Goal: Task Accomplishment & Management: Manage account settings

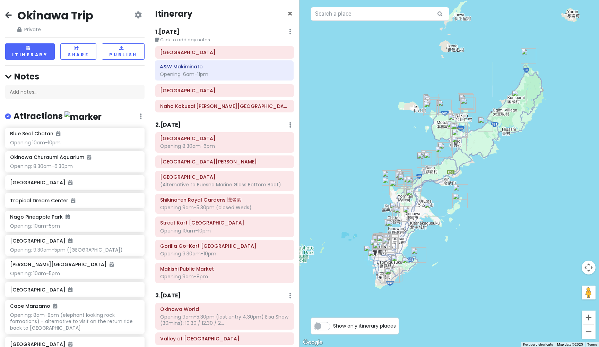
drag, startPoint x: 232, startPoint y: 241, endPoint x: 232, endPoint y: 70, distance: 170.8
click at [232, 70] on div "Itinerary × 1 . [DATE] Edit Day Notes Delete Day Click to add day notes Fukushū…" at bounding box center [225, 173] width 150 height 347
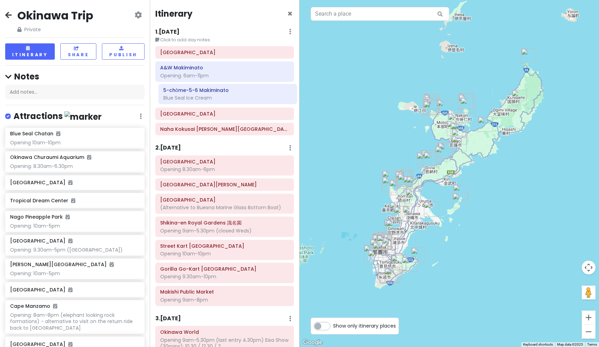
drag, startPoint x: 217, startPoint y: 277, endPoint x: 220, endPoint y: 98, distance: 178.8
click at [220, 98] on div "Itinerary × 1 . [DATE] Edit Day Notes Delete Day Click to add day notes Fukushū…" at bounding box center [225, 173] width 150 height 347
click at [224, 114] on h6 "[GEOGRAPHIC_DATA]" at bounding box center [224, 114] width 129 height 6
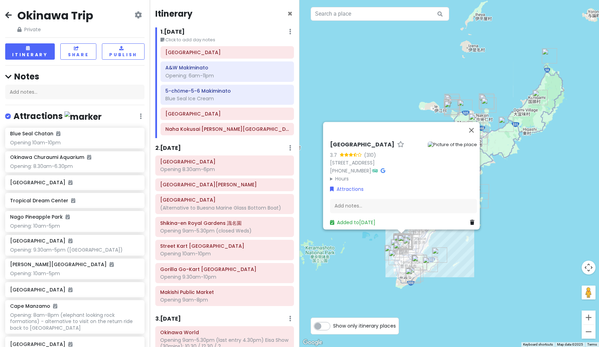
click at [374, 141] on h6 "[GEOGRAPHIC_DATA]" at bounding box center [362, 144] width 64 height 7
click at [374, 138] on input "[GEOGRAPHIC_DATA]" at bounding box center [377, 143] width 95 height 11
drag, startPoint x: 378, startPoint y: 131, endPoint x: 339, endPoint y: 123, distance: 40.0
click at [339, 123] on div "[GEOGRAPHIC_DATA] 3.7 (310) 1 Chome-17 [GEOGRAPHIC_DATA], [GEOGRAPHIC_DATA], [G…" at bounding box center [401, 173] width 157 height 112
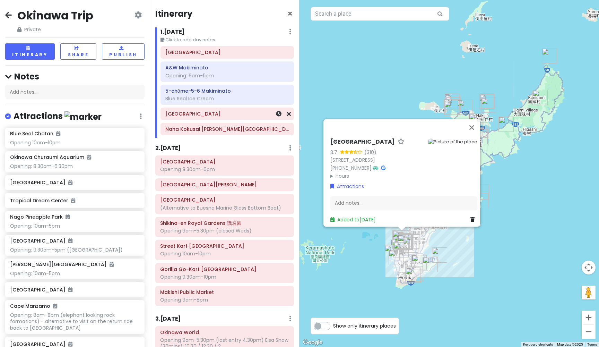
click at [218, 115] on h6 "[GEOGRAPHIC_DATA]" at bounding box center [227, 114] width 124 height 6
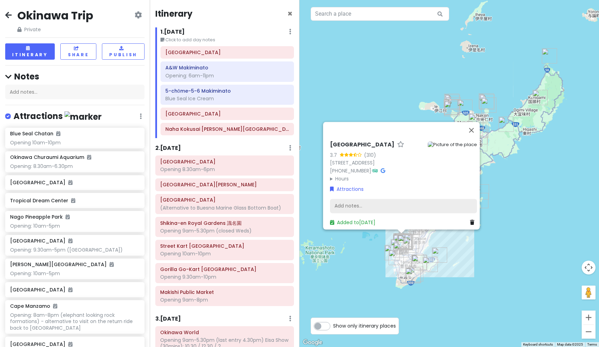
click at [361, 199] on div "Add notes..." at bounding box center [403, 206] width 147 height 15
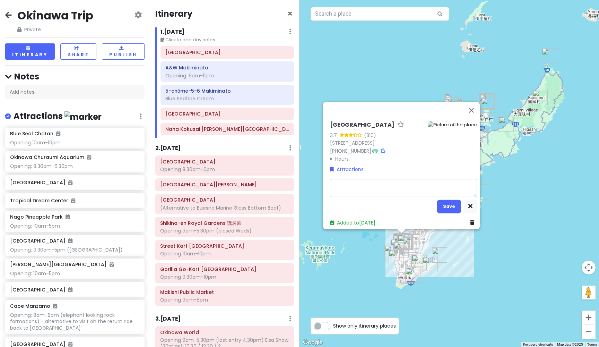
type textarea "x"
type textarea "O"
type textarea "x"
type textarea "Op"
type textarea "x"
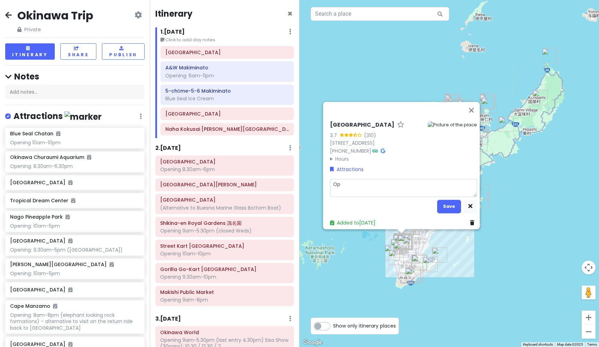
type textarea "Opt"
type textarea "x"
type textarea "Opti"
type textarea "x"
type textarea "Optio"
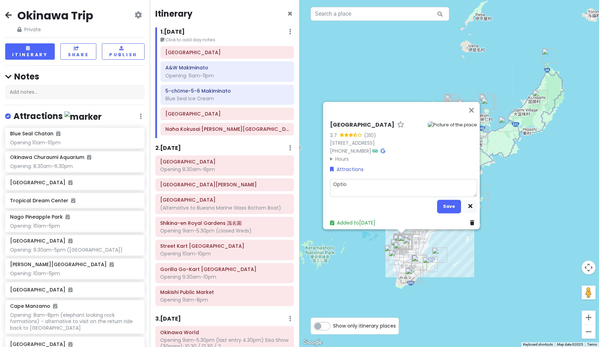
type textarea "x"
type textarea "Option"
type textarea "x"
type textarea "Optiona"
type textarea "x"
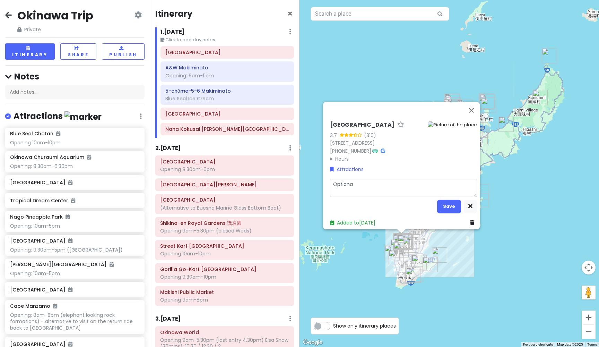
type textarea "Optional"
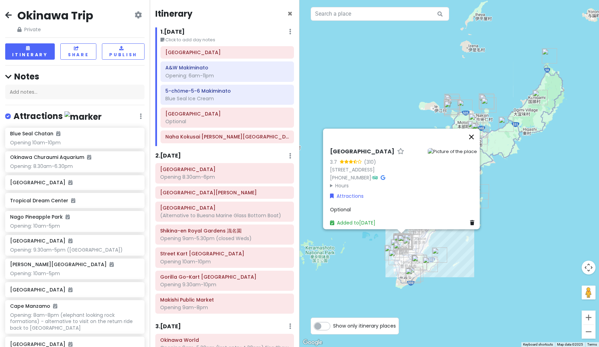
click at [475, 129] on button "Close" at bounding box center [471, 137] width 17 height 17
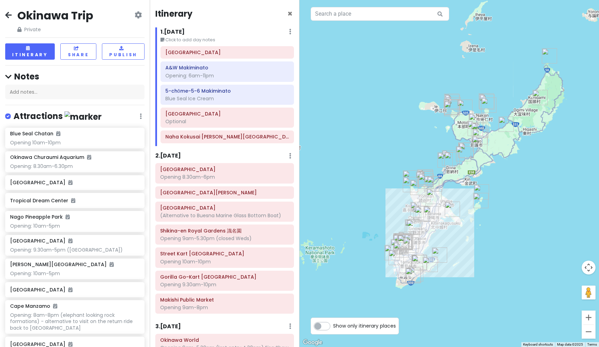
click at [185, 31] on h6 "1 . [DATE]" at bounding box center [172, 31] width 24 height 7
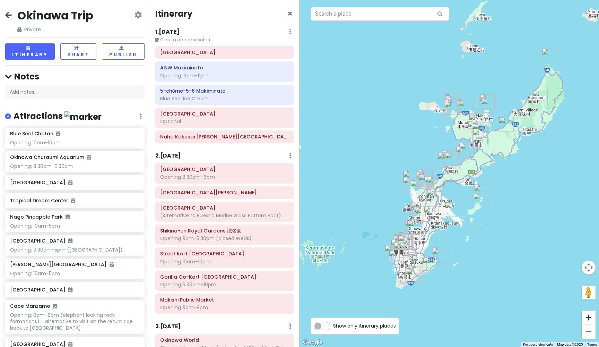
click at [593, 314] on button "Zoom in" at bounding box center [588, 317] width 14 height 14
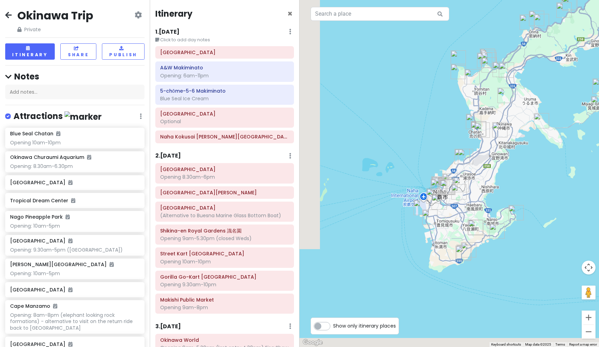
drag, startPoint x: 472, startPoint y: 224, endPoint x: 570, endPoint y: 81, distance: 173.8
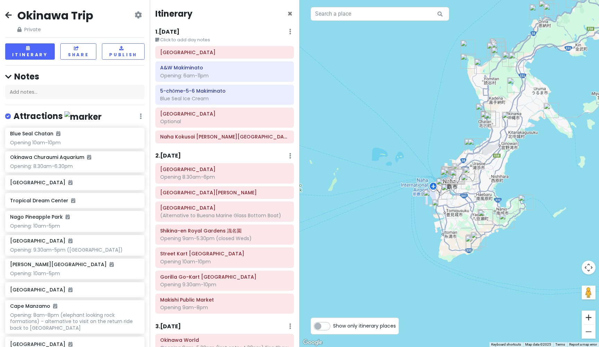
click at [591, 317] on button "Zoom in" at bounding box center [588, 317] width 14 height 14
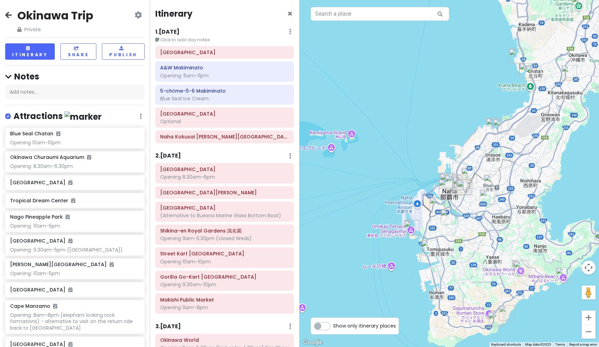
click at [591, 317] on button "Zoom in" at bounding box center [588, 317] width 14 height 14
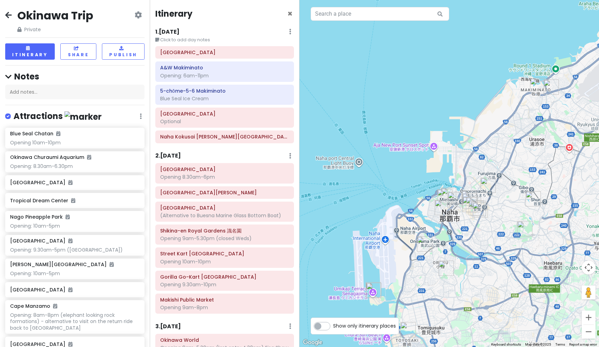
click at [177, 31] on h6 "1 . [DATE]" at bounding box center [167, 31] width 24 height 7
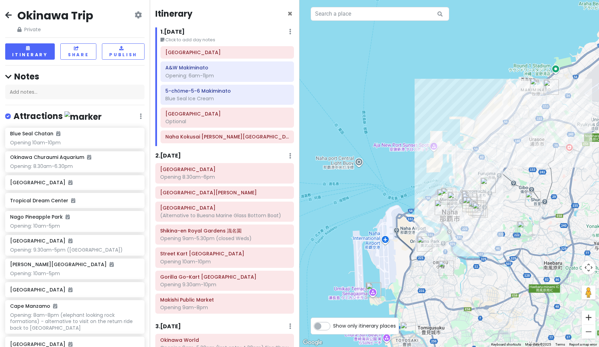
click at [590, 316] on button "Zoom in" at bounding box center [588, 317] width 14 height 14
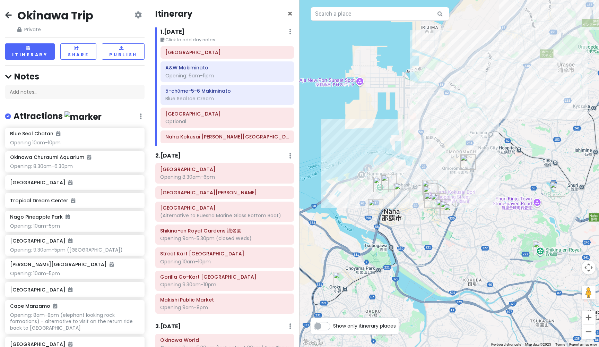
drag, startPoint x: 410, startPoint y: 191, endPoint x: 351, endPoint y: 148, distance: 72.9
click at [591, 317] on button "Zoom in" at bounding box center [588, 317] width 14 height 14
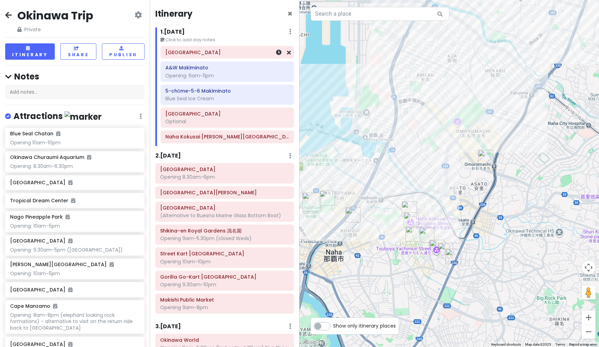
click at [197, 53] on h6 "[GEOGRAPHIC_DATA]" at bounding box center [227, 52] width 124 height 6
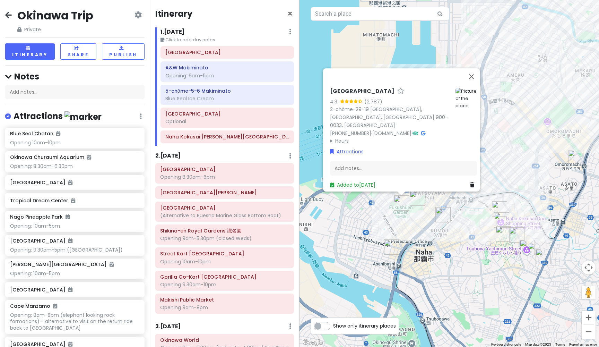
click at [368, 95] on h6 "[GEOGRAPHIC_DATA]" at bounding box center [362, 91] width 64 height 7
drag, startPoint x: 385, startPoint y: 94, endPoint x: 325, endPoint y: 94, distance: 59.9
click at [327, 94] on div "Fukushūen Garden 4.3 (2,787) 2-chōme-29-[GEOGRAPHIC_DATA] 900-0033, [GEOGRAPHIC…" at bounding box center [403, 135] width 152 height 111
click at [354, 161] on div "Add notes..." at bounding box center [403, 168] width 147 height 15
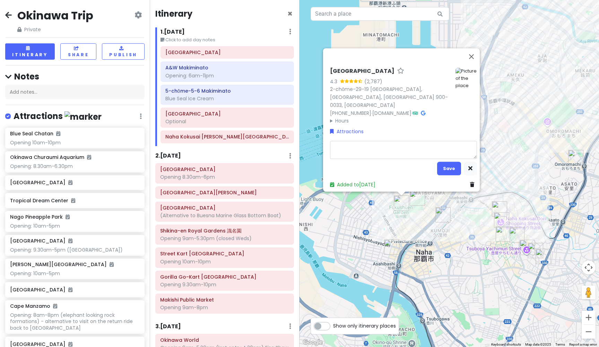
type textarea "x"
type textarea "O"
type textarea "x"
type textarea "Oe"
type textarea "x"
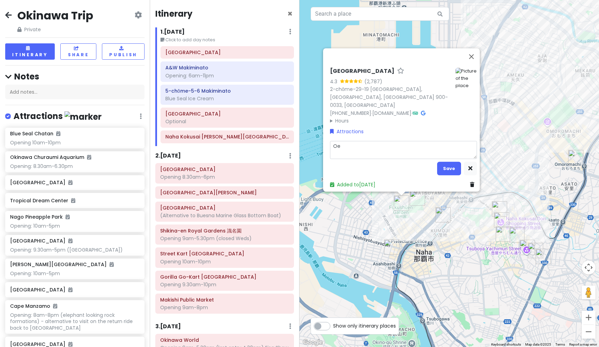
type textarea "Oep"
type textarea "x"
type textarea "Oe"
type textarea "x"
type textarea "O"
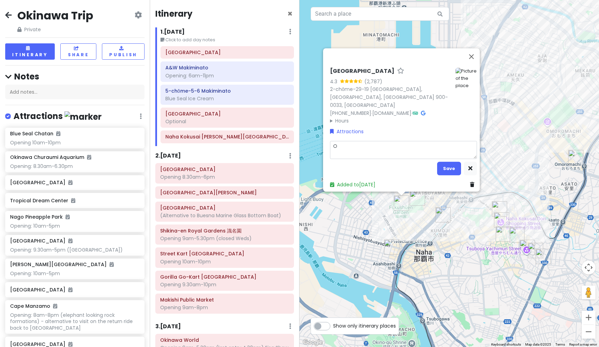
type textarea "x"
type textarea "Op"
type textarea "x"
type textarea "Ope"
type textarea "x"
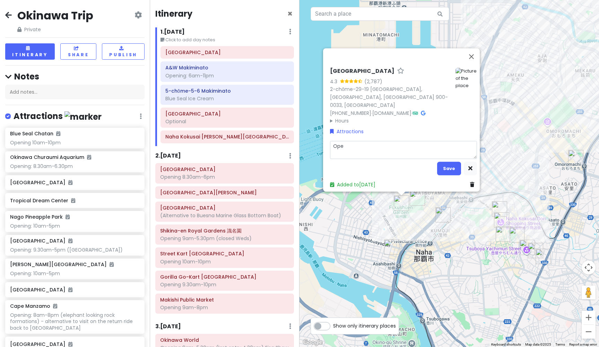
type textarea "Open"
type textarea "x"
type textarea "Openi"
type textarea "x"
type textarea "Openin"
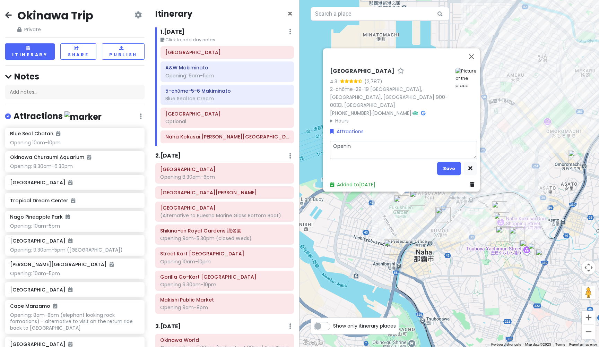
type textarea "x"
type textarea "Opening"
type textarea "x"
type textarea "Opening:"
type textarea "x"
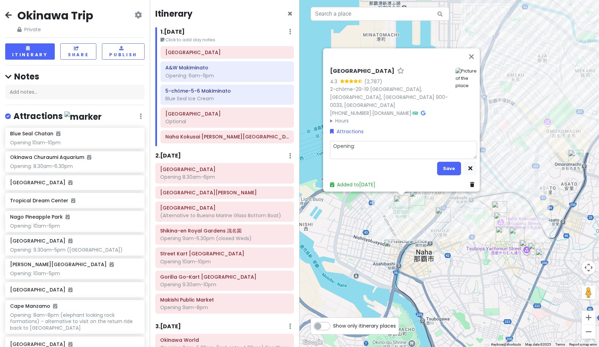
type textarea "Opening:"
type textarea "x"
type textarea "Opening: 9"
type textarea "x"
type textarea "Opening: 9a"
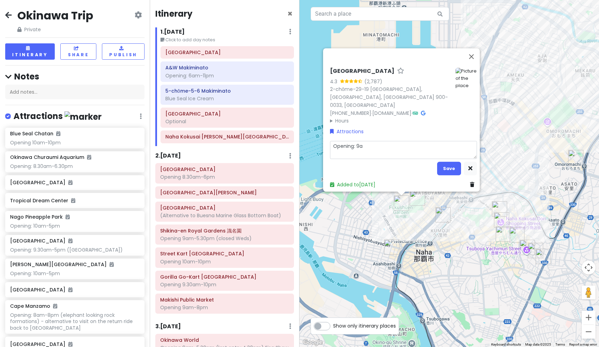
type textarea "x"
type textarea "Opening: 9am"
type textarea "x"
type textarea "Opening: 9am-"
type textarea "x"
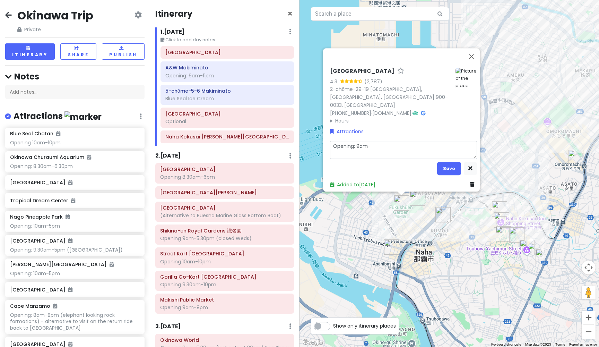
type textarea "Opening: 9am-6"
type textarea "x"
type textarea "Opening: 9am-6p"
type textarea "x"
type textarea "Opening: 9am-6pm"
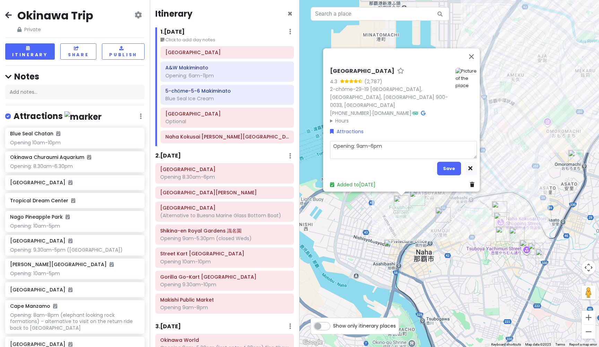
type textarea "x"
type textarea "Opening: 9am-6pm"
type textarea "x"
type textarea "Opening: 9am-6pm ("
type textarea "x"
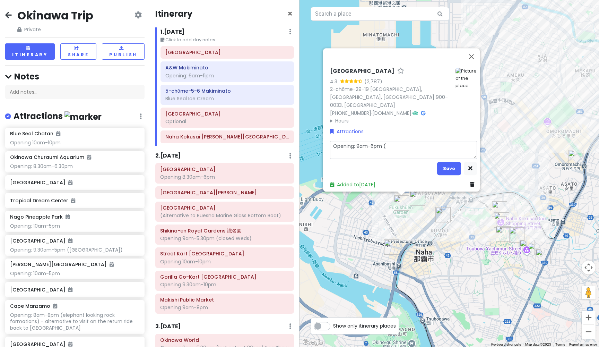
type textarea "Opening: 9am-6pm (c"
type textarea "x"
type textarea "Opening: 9am-6pm (cl"
type textarea "x"
type textarea "Opening: 9am-6pm (clo"
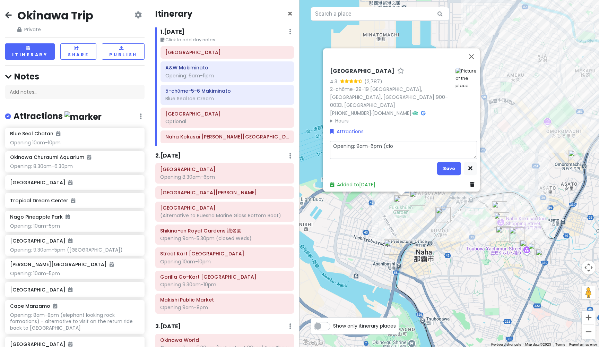
type textarea "x"
type textarea "Opening: 9am-6pm (clos"
type textarea "x"
type textarea "Opening: 9am-6pm (close"
type textarea "x"
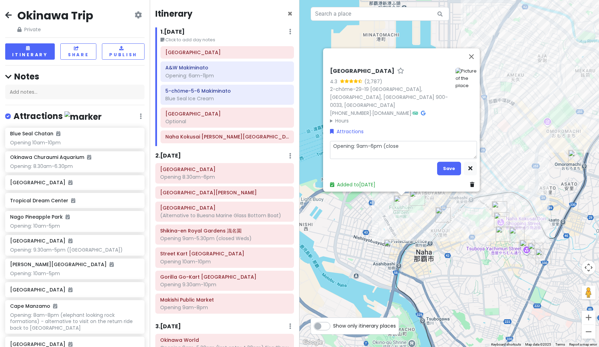
type textarea "Opening: 9am-6pm (closed"
type textarea "x"
type textarea "Opening: 9am-6pm (closed"
type textarea "x"
type textarea "Opening: 9am-6pm (closed W"
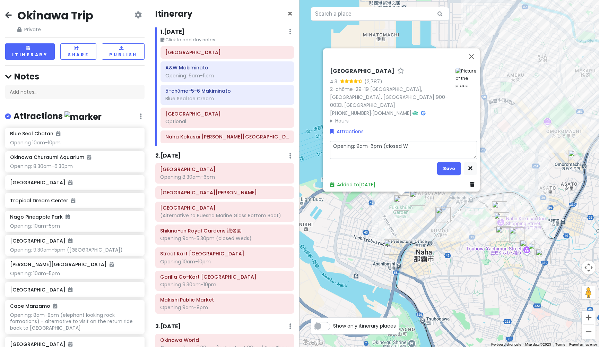
type textarea "x"
type textarea "Opening: 9am-6pm (closed Wd"
type textarea "x"
type textarea "Opening: 9am-6pm (closed W"
type textarea "x"
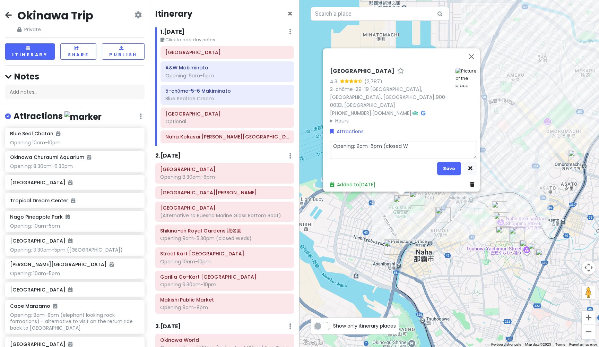
type textarea "Opening: 9am-6pm (closed We"
type textarea "x"
type textarea "Opening: 9am-6pm (closed Wed"
type textarea "x"
type textarea "Opening: 9am-6pm (closed Wed)"
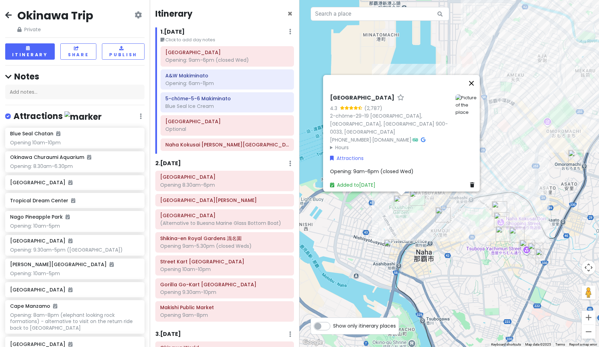
click at [476, 89] on button "Close" at bounding box center [471, 83] width 17 height 17
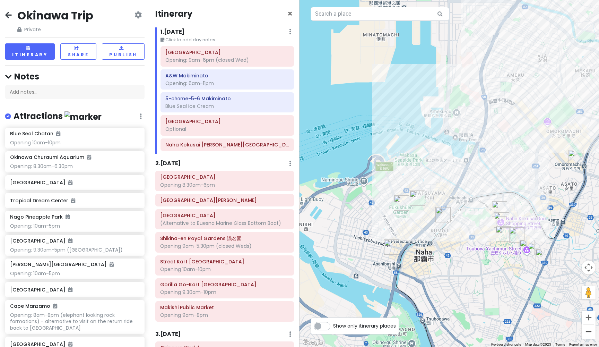
click at [589, 330] on button "Zoom out" at bounding box center [588, 331] width 14 height 14
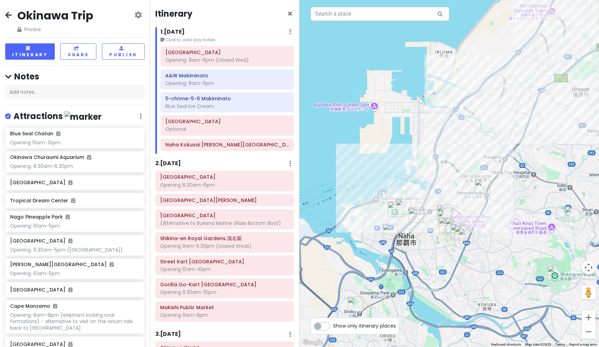
drag, startPoint x: 551, startPoint y: 141, endPoint x: 507, endPoint y: 175, distance: 55.3
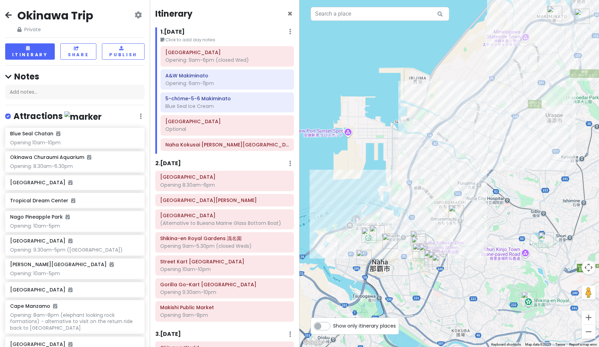
drag, startPoint x: 525, startPoint y: 132, endPoint x: 510, endPoint y: 150, distance: 23.4
click at [210, 63] on div "Optional" at bounding box center [227, 60] width 124 height 6
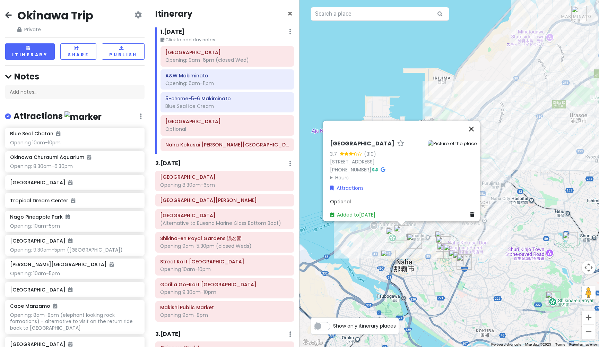
click at [477, 121] on button "Close" at bounding box center [471, 129] width 17 height 17
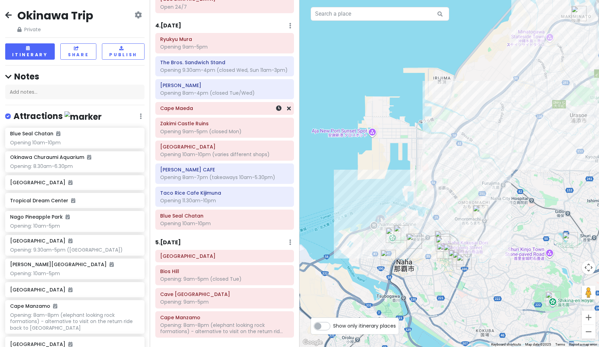
scroll to position [431, 0]
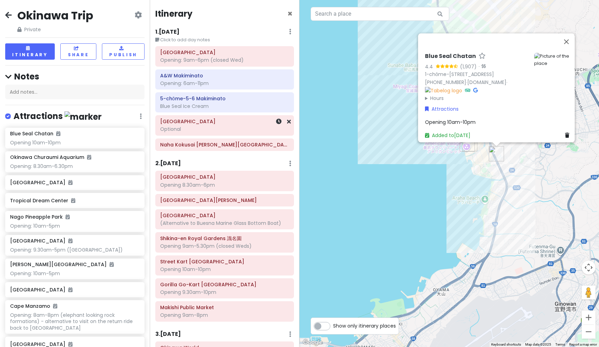
scroll to position [0, 0]
click at [240, 99] on h6 "5-chōme-5-6 Makiminato" at bounding box center [224, 98] width 129 height 6
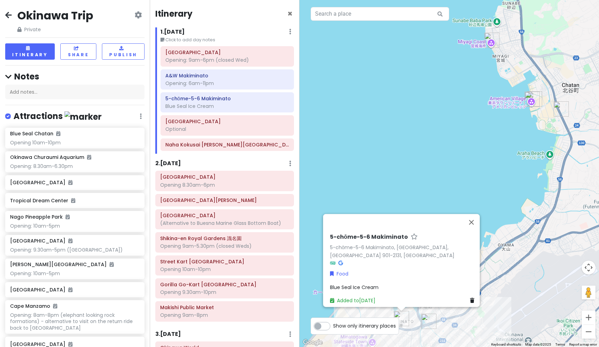
click at [330, 239] on h6 "5-chōme-5-6 Makiminato" at bounding box center [369, 236] width 78 height 7
drag, startPoint x: 398, startPoint y: 242, endPoint x: 324, endPoint y: 243, distance: 73.8
click at [327, 243] on div "5-chōme-5-6 Makiminato 5-chōme-5-6 Makiminato, Urasoe, [GEOGRAPHIC_DATA] 901-21…" at bounding box center [403, 265] width 152 height 81
drag, startPoint x: 402, startPoint y: 239, endPoint x: 326, endPoint y: 238, distance: 76.2
click at [327, 238] on div "5-chōme-5-6 Makiminato 5-chōme-5-6 Makiminato, Urasoe, [GEOGRAPHIC_DATA] 901-21…" at bounding box center [403, 265] width 152 height 81
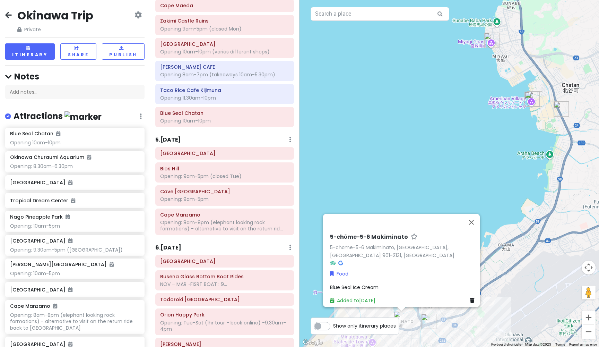
scroll to position [534, 0]
click at [174, 135] on h6 "5 . [DATE]" at bounding box center [168, 138] width 26 height 7
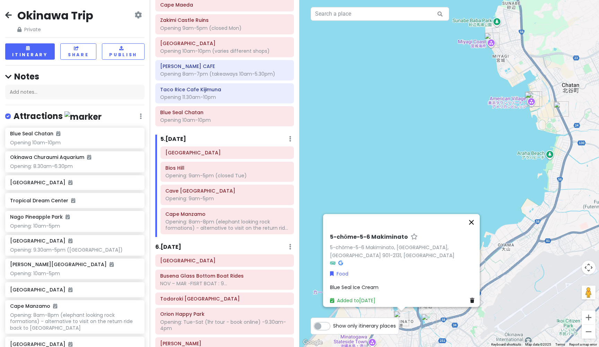
click at [476, 226] on button "Close" at bounding box center [471, 222] width 17 height 17
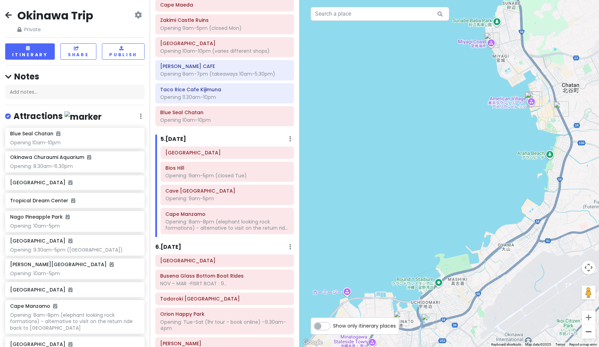
click at [591, 334] on button "Zoom out" at bounding box center [588, 331] width 14 height 14
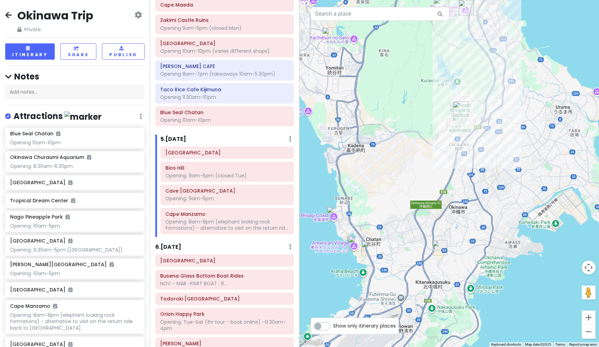
drag, startPoint x: 503, startPoint y: 105, endPoint x: 367, endPoint y: 217, distance: 176.4
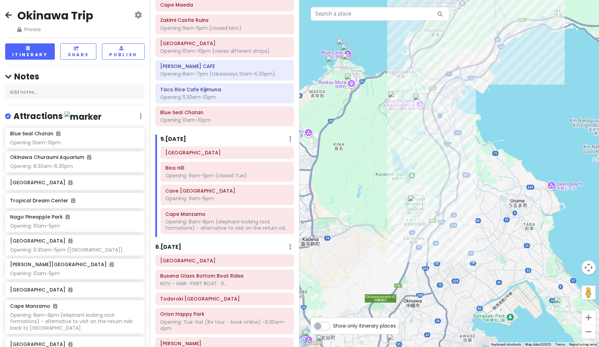
drag, startPoint x: 416, startPoint y: 148, endPoint x: 376, endPoint y: 239, distance: 99.4
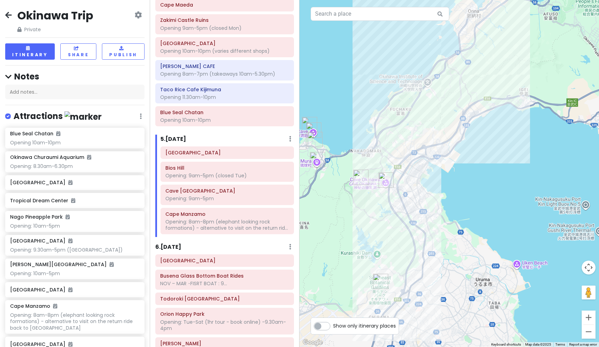
drag, startPoint x: 377, startPoint y: 167, endPoint x: 342, endPoint y: 247, distance: 87.7
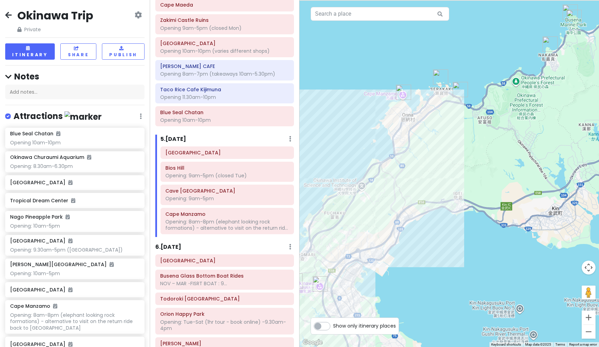
drag, startPoint x: 389, startPoint y: 139, endPoint x: 323, endPoint y: 240, distance: 121.3
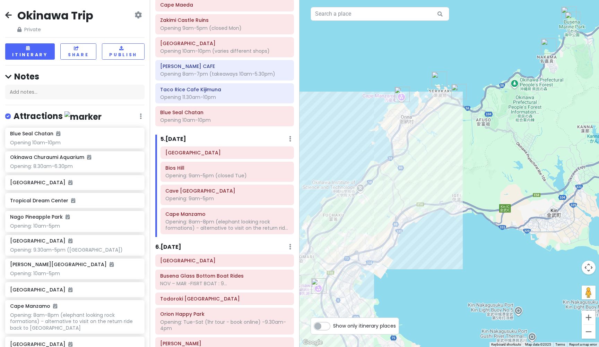
click at [456, 92] on img "Okashigoten Onna Branch" at bounding box center [458, 91] width 15 height 15
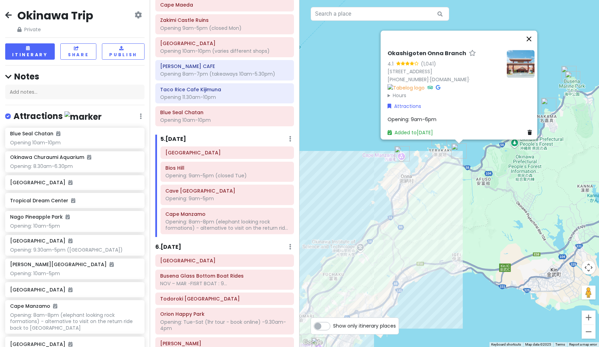
click at [531, 30] on button "Close" at bounding box center [528, 38] width 17 height 17
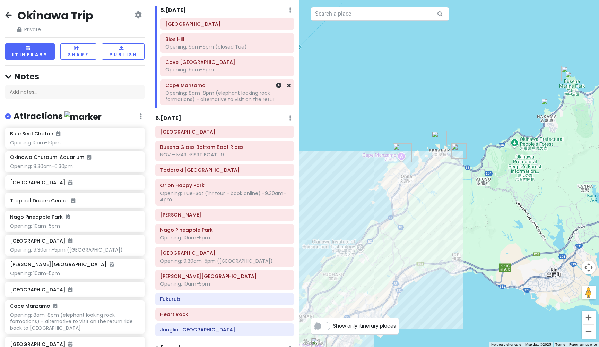
scroll to position [665, 0]
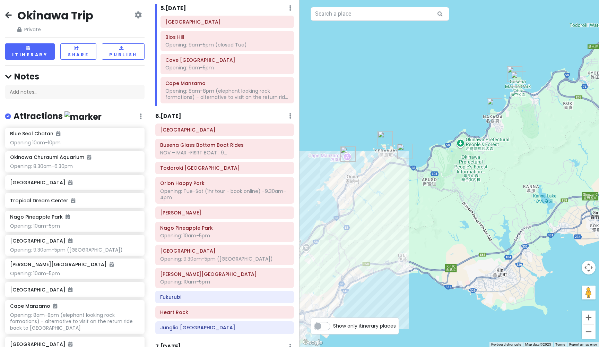
drag, startPoint x: 470, startPoint y: 217, endPoint x: 377, endPoint y: 226, distance: 93.3
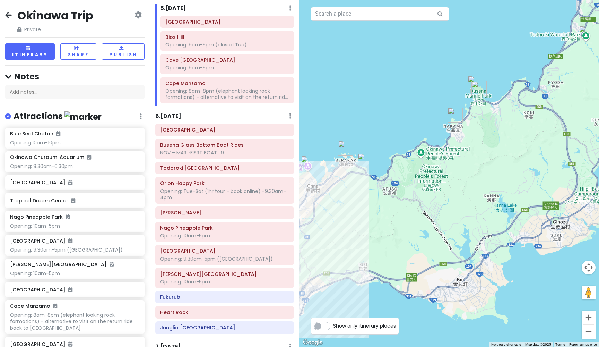
click at [173, 113] on h6 "6 . [DATE]" at bounding box center [168, 116] width 26 height 7
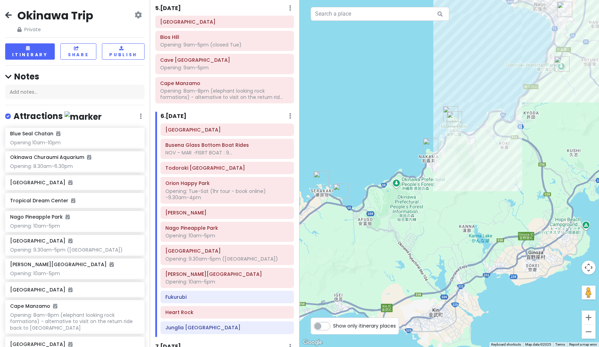
drag, startPoint x: 527, startPoint y: 115, endPoint x: 501, endPoint y: 146, distance: 40.6
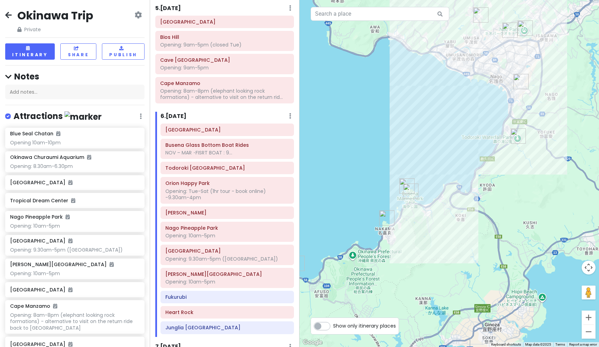
drag, startPoint x: 565, startPoint y: 109, endPoint x: 521, endPoint y: 181, distance: 84.6
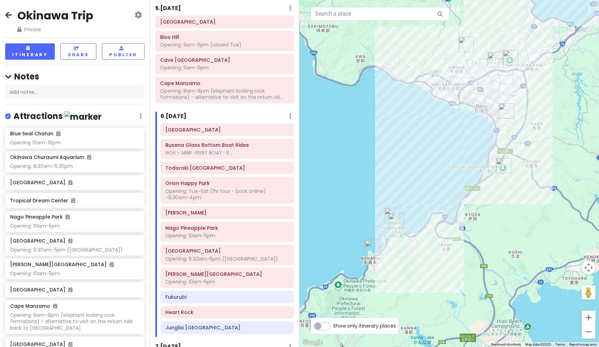
drag, startPoint x: 539, startPoint y: 146, endPoint x: 524, endPoint y: 176, distance: 33.5
click at [182, 209] on h6 "[PERSON_NAME]" at bounding box center [227, 212] width 124 height 6
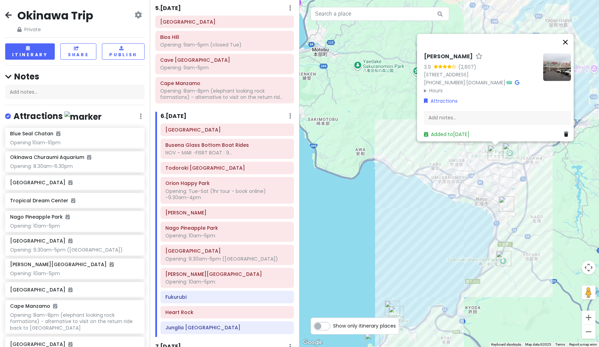
click at [569, 34] on button "Close" at bounding box center [565, 42] width 17 height 17
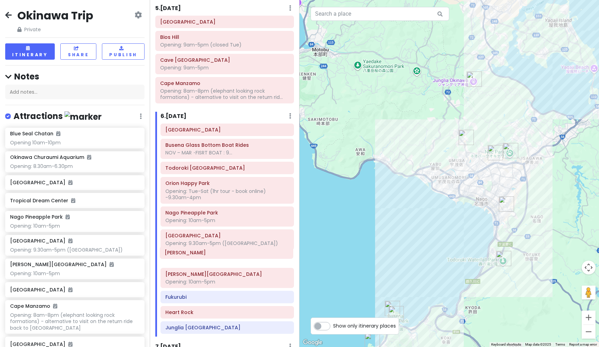
drag, startPoint x: 192, startPoint y: 207, endPoint x: 191, endPoint y: 253, distance: 45.4
click at [191, 253] on div "Busena Marine Park Busena Glass Bottom Boat Rides NOV – MAR ･FISRT BOAT : 9... …" at bounding box center [227, 229] width 144 height 213
click at [199, 255] on h6 "[PERSON_NAME]" at bounding box center [227, 258] width 124 height 6
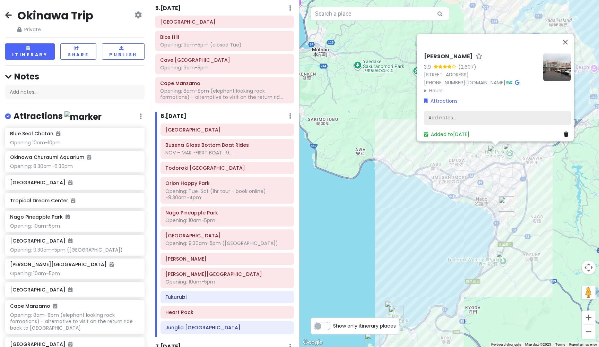
click at [463, 112] on div "Add notes..." at bounding box center [497, 118] width 147 height 15
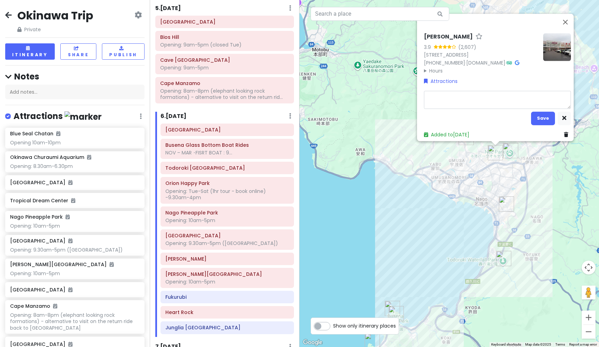
type textarea "x"
type textarea "O"
type textarea "x"
type textarea "Op"
type textarea "x"
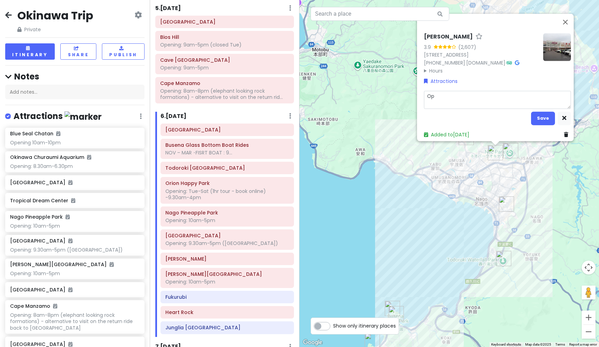
type textarea "Ope"
type textarea "x"
type textarea "Open"
type textarea "x"
type textarea "Openi"
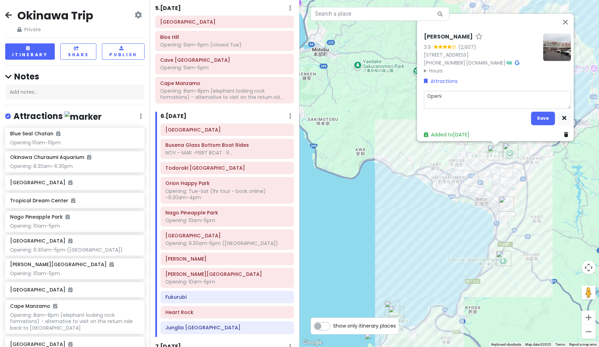
type textarea "x"
type textarea "Openin"
type textarea "x"
type textarea "Opening"
type textarea "x"
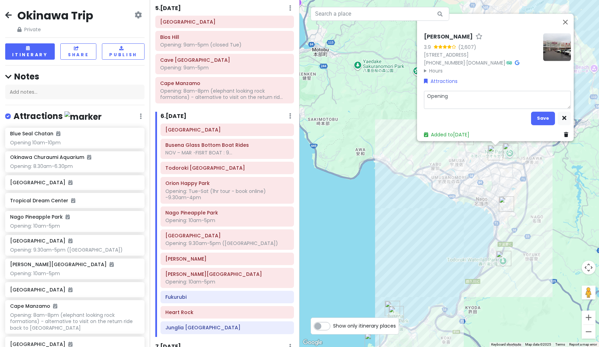
type textarea "Opening:"
type textarea "x"
type textarea "Opening:"
type textarea "x"
type textarea "Opening: 8"
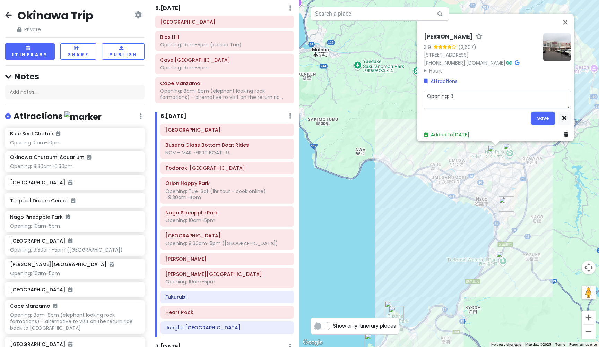
type textarea "x"
type textarea "Opening: 8a"
type textarea "x"
type textarea "Opening: 8am"
type textarea "x"
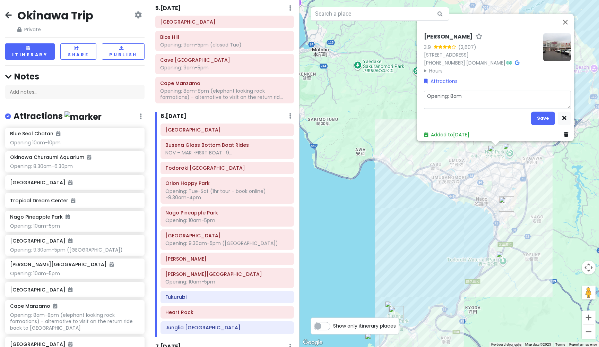
type textarea "Opening: 8am-"
type textarea "x"
type textarea "Opening: 8am-`"
type textarea "x"
type textarea "Opening: 8am-`p"
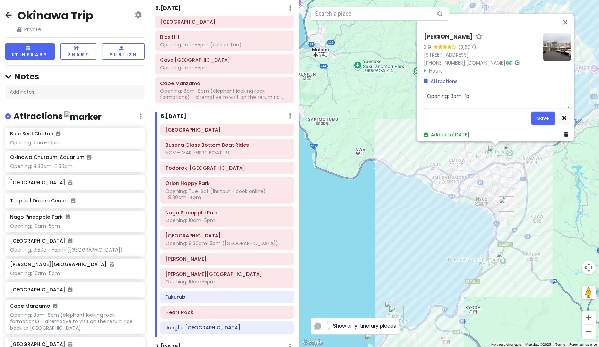
type textarea "x"
type textarea "Opening: 8am-`"
type textarea "x"
type textarea "Opening: 8am-"
type textarea "x"
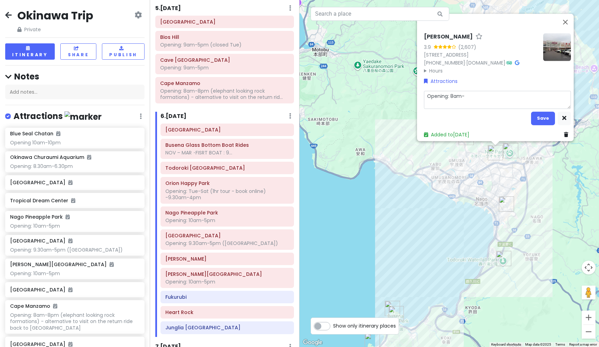
type textarea "Opening: 8am-1"
type textarea "x"
type textarea "Opening: 8am-10"
type textarea "x"
type textarea "Opening: 8am-10p"
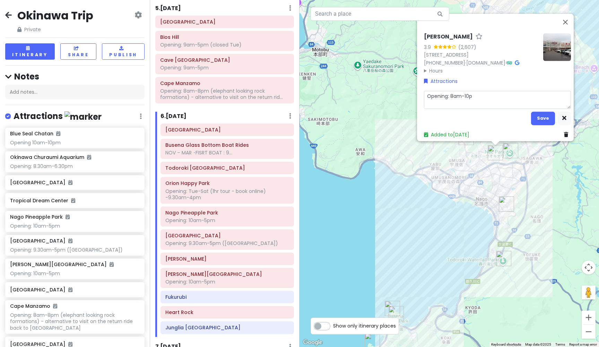
type textarea "x"
type textarea "Opening: 8am-10pm"
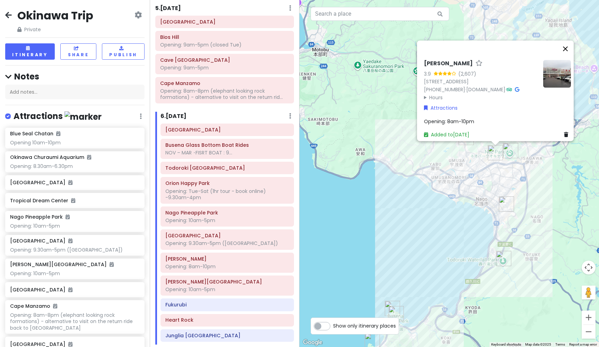
click at [570, 41] on button "Close" at bounding box center [565, 49] width 17 height 17
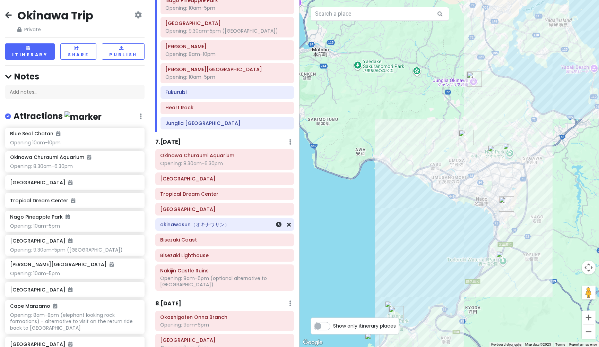
scroll to position [877, 0]
click at [178, 89] on h6 "Fukurubi" at bounding box center [227, 92] width 124 height 6
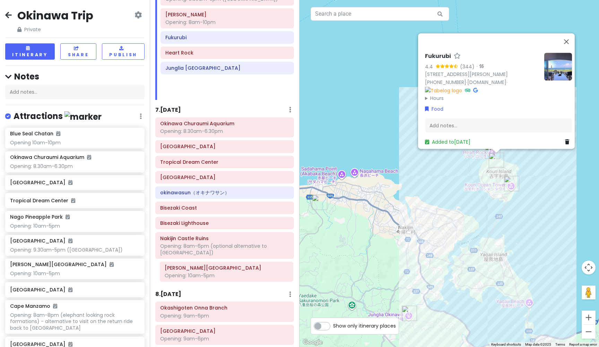
scroll to position [913, 0]
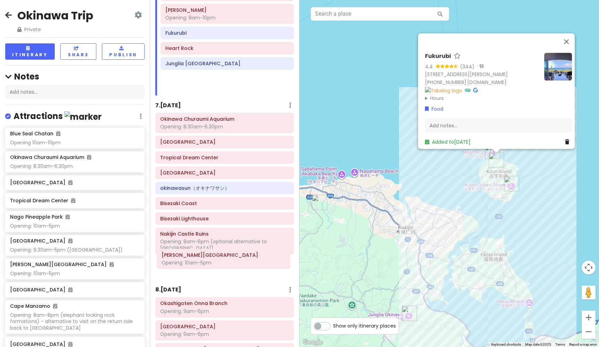
drag, startPoint x: 179, startPoint y: 56, endPoint x: 175, endPoint y: 256, distance: 199.6
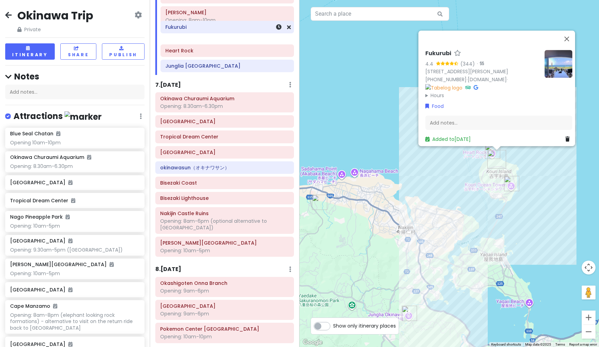
scroll to position [909, 0]
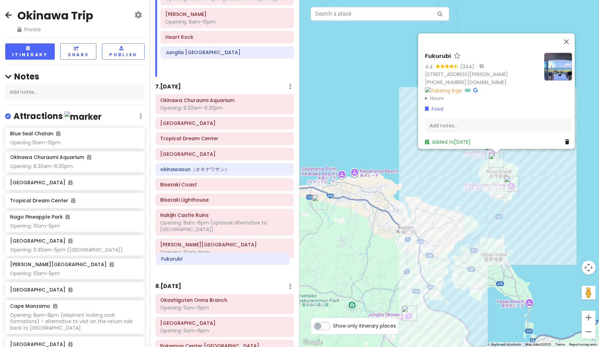
drag, startPoint x: 184, startPoint y: 28, endPoint x: 179, endPoint y: 259, distance: 231.2
click at [179, 259] on div "Itinerary × 1 . [DATE] Edit Day Notes Delete Day Click to add day notes [GEOGRA…" at bounding box center [225, 173] width 150 height 347
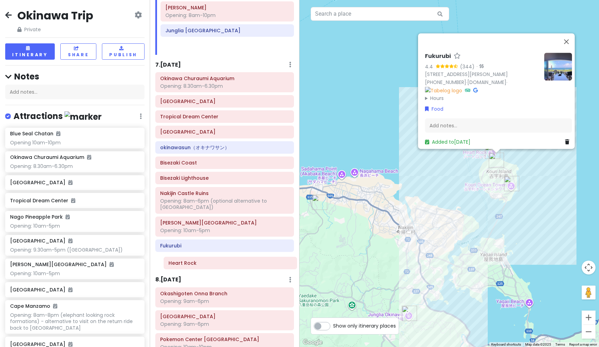
scroll to position [917, 0]
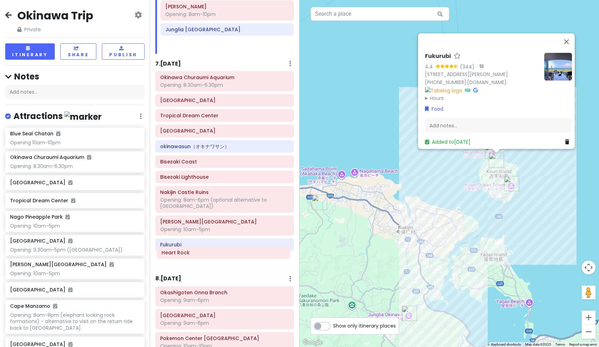
drag, startPoint x: 187, startPoint y: 32, endPoint x: 183, endPoint y: 253, distance: 221.1
click at [183, 253] on div "Itinerary × 1 . [DATE] Edit Day Notes Delete Day Click to add day notes [GEOGRA…" at bounding box center [225, 173] width 150 height 347
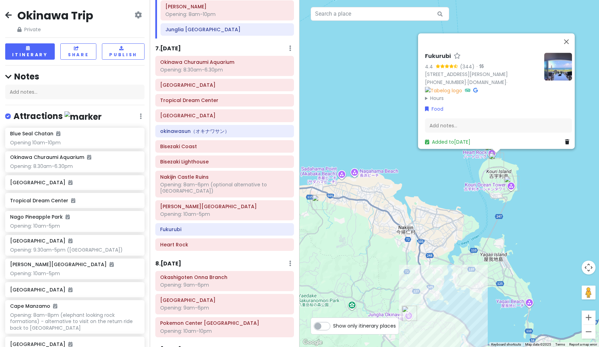
click at [174, 45] on h6 "7 . [DATE]" at bounding box center [168, 48] width 26 height 7
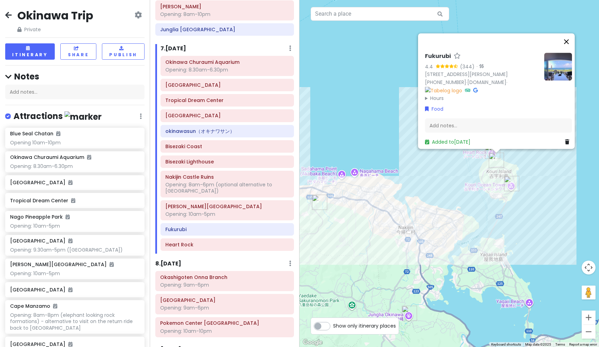
click at [570, 33] on button "Close" at bounding box center [566, 41] width 17 height 17
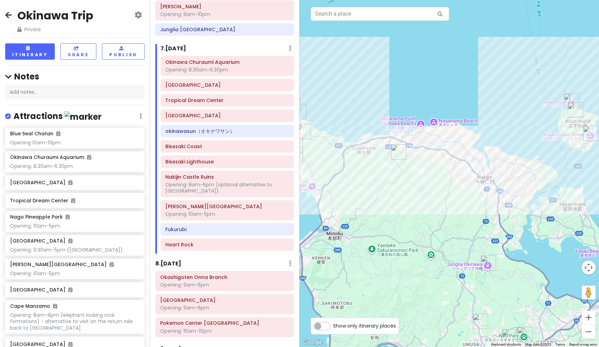
drag, startPoint x: 429, startPoint y: 123, endPoint x: 509, endPoint y: 72, distance: 94.8
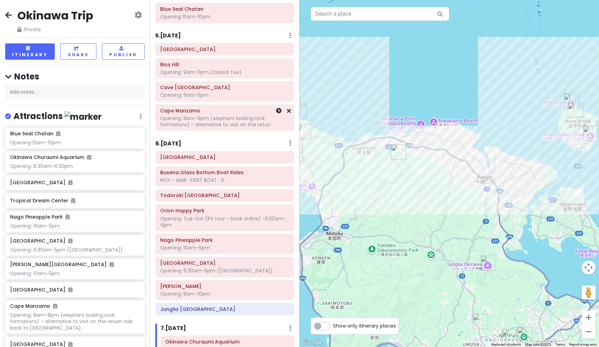
scroll to position [633, 0]
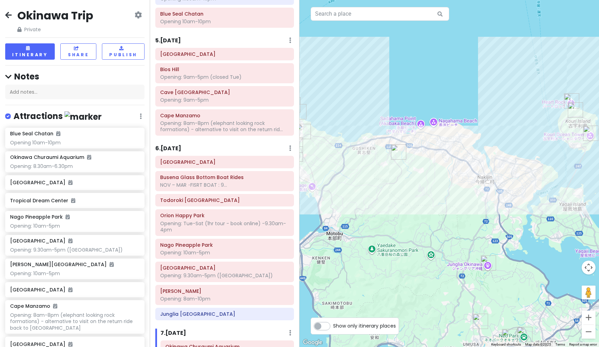
click at [175, 37] on h6 "5 . [DATE]" at bounding box center [168, 40] width 26 height 7
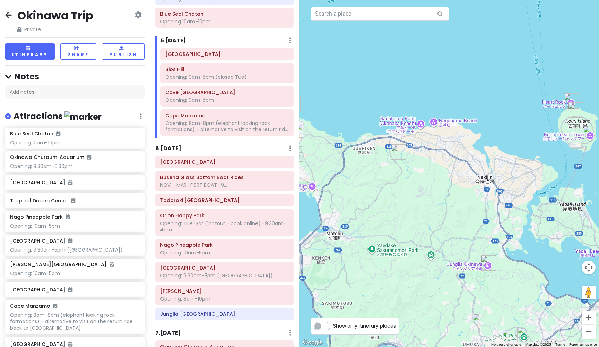
click at [177, 37] on h6 "5 . [DATE]" at bounding box center [173, 40] width 26 height 7
click at [585, 330] on button "Zoom out" at bounding box center [588, 331] width 14 height 14
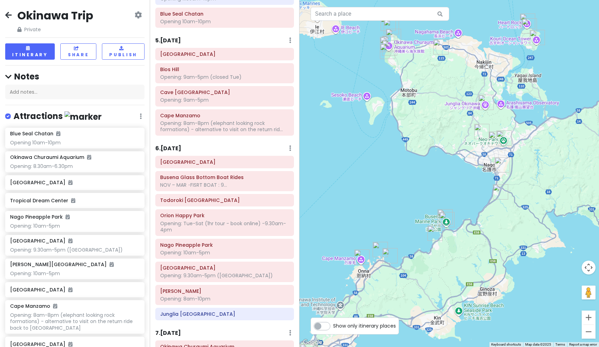
drag, startPoint x: 434, startPoint y: 126, endPoint x: 451, endPoint y: 14, distance: 114.2
click at [590, 315] on button "Zoom in" at bounding box center [588, 317] width 14 height 14
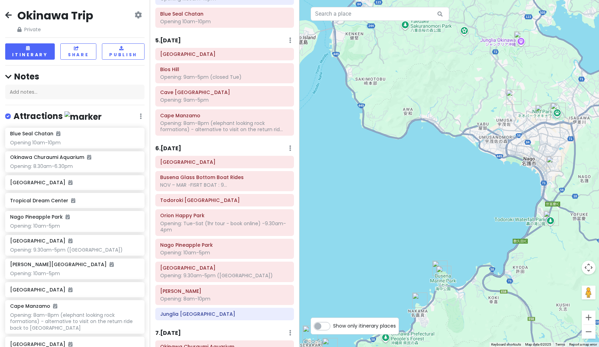
click at [172, 37] on h6 "5 . [DATE]" at bounding box center [168, 40] width 26 height 7
click at [589, 333] on button "Zoom out" at bounding box center [588, 331] width 14 height 14
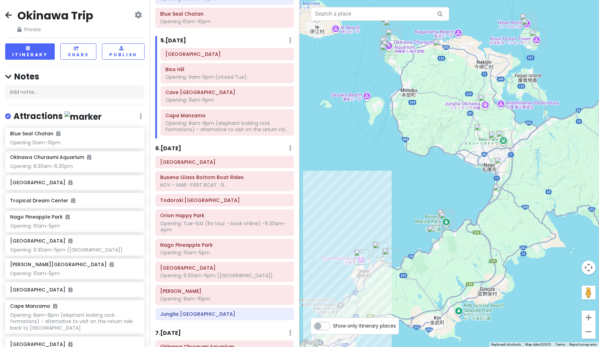
click at [589, 333] on button "Zoom out" at bounding box center [588, 331] width 14 height 14
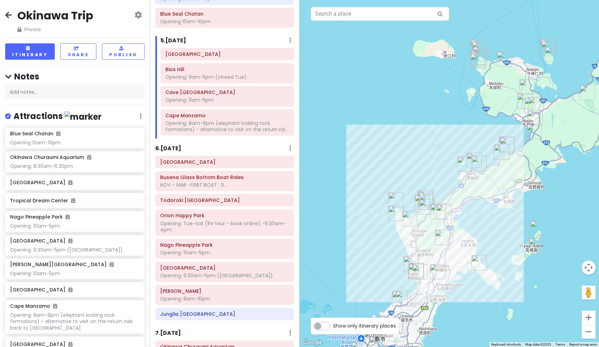
drag, startPoint x: 357, startPoint y: 191, endPoint x: 417, endPoint y: 143, distance: 76.6
